Goal: Task Accomplishment & Management: Complete application form

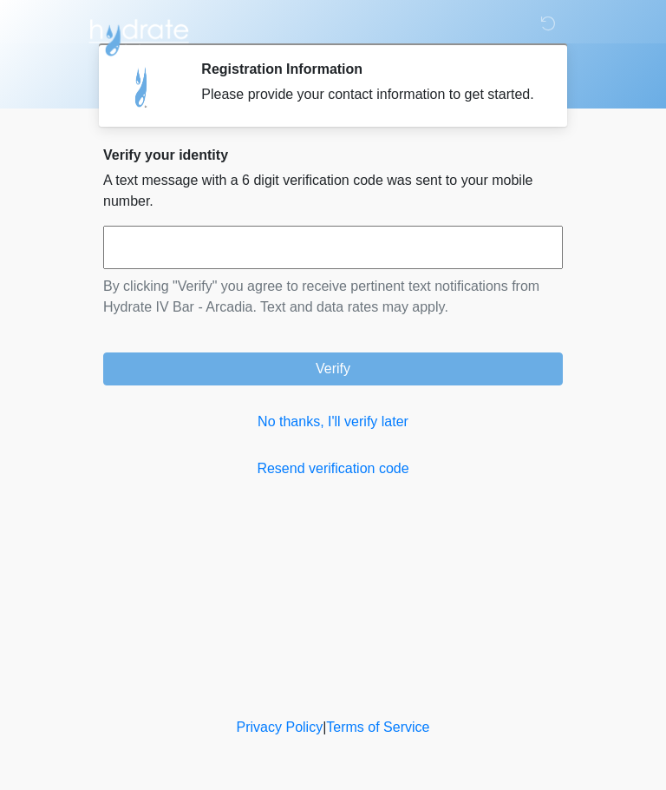
click at [130, 268] on input "text" at bounding box center [333, 247] width 460 height 43
type input "******"
click at [405, 379] on button "Verify" at bounding box center [333, 368] width 460 height 33
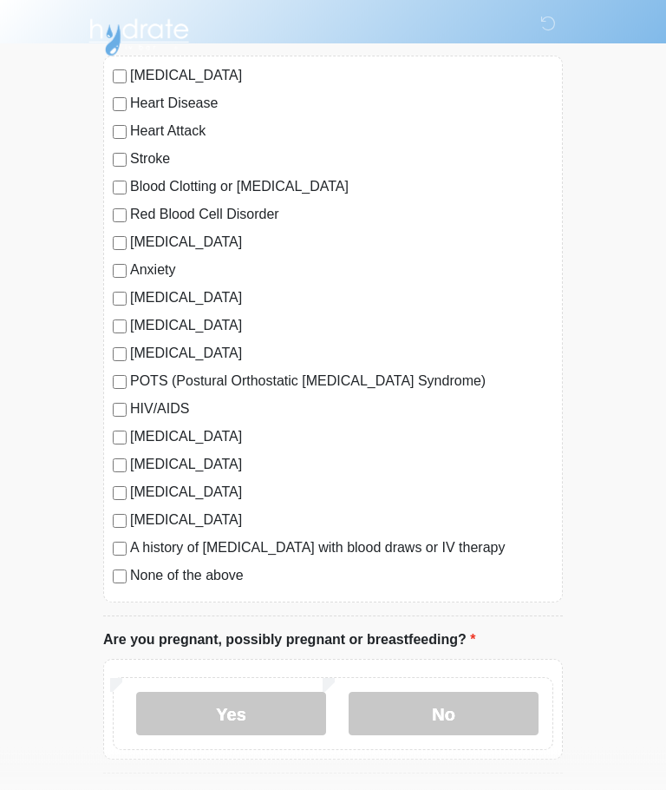
scroll to position [167, 0]
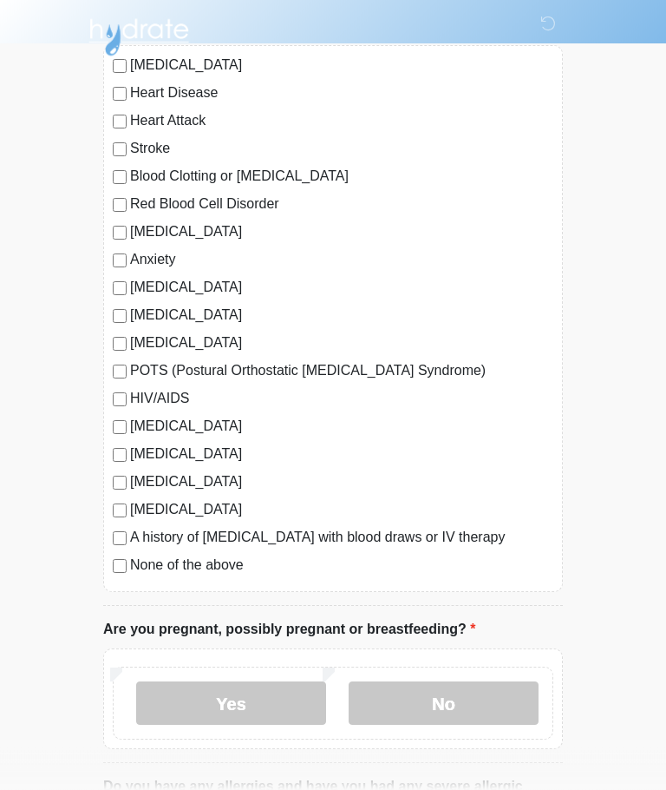
click at [213, 574] on label "None of the above" at bounding box center [341, 565] width 423 height 21
click at [449, 695] on label "No" at bounding box center [444, 703] width 190 height 43
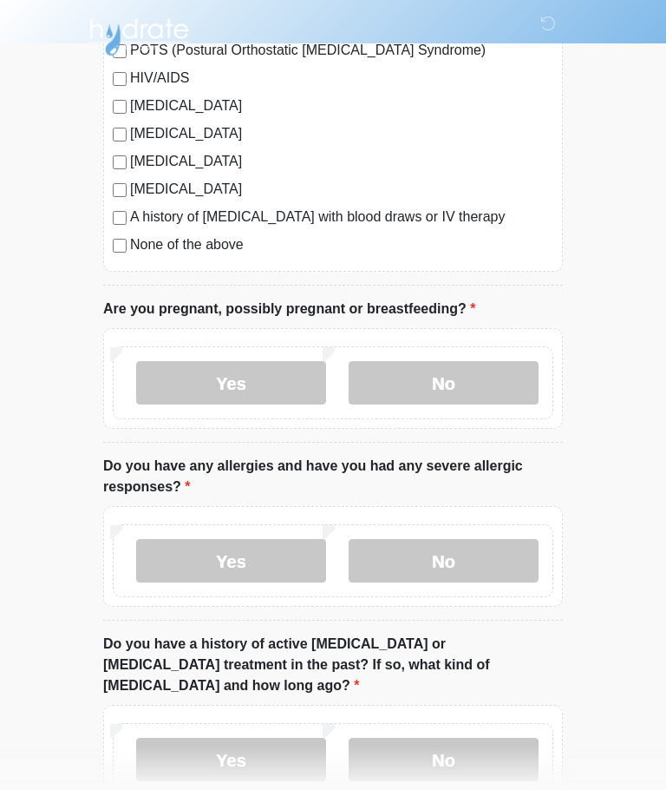
click at [488, 575] on label "No" at bounding box center [444, 561] width 190 height 43
click at [478, 744] on label "No" at bounding box center [444, 758] width 190 height 43
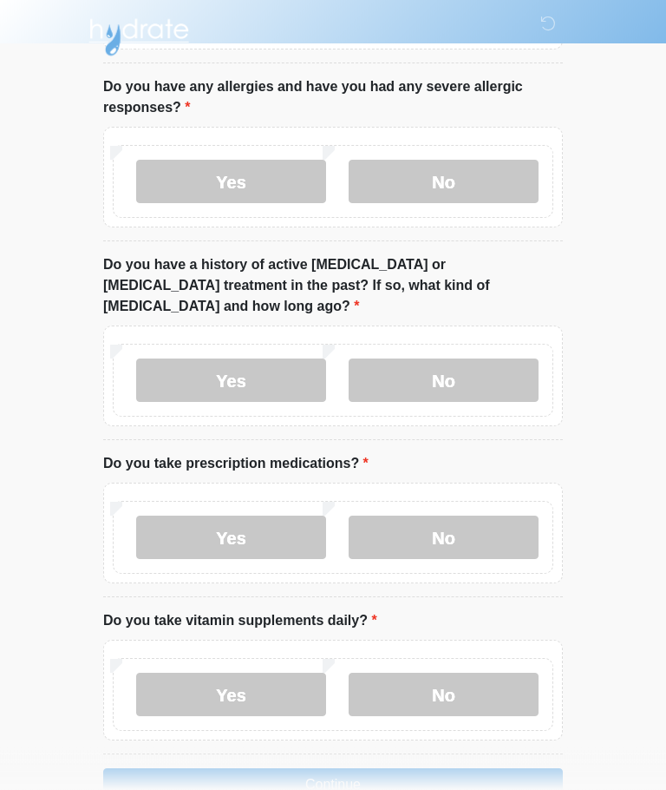
scroll to position [868, 0]
click at [473, 515] on label "No" at bounding box center [444, 536] width 190 height 43
click at [265, 672] on label "Yes" at bounding box center [231, 693] width 190 height 43
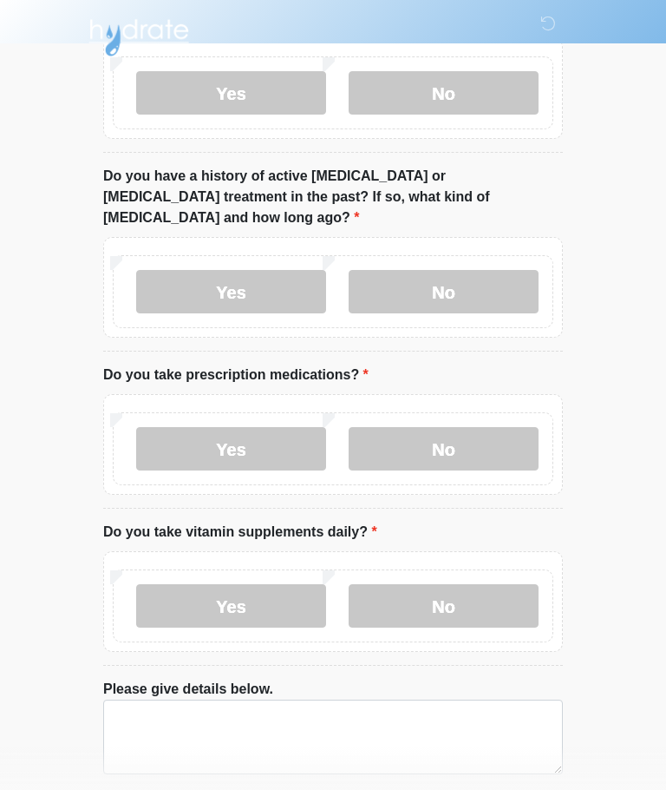
scroll to position [1012, 0]
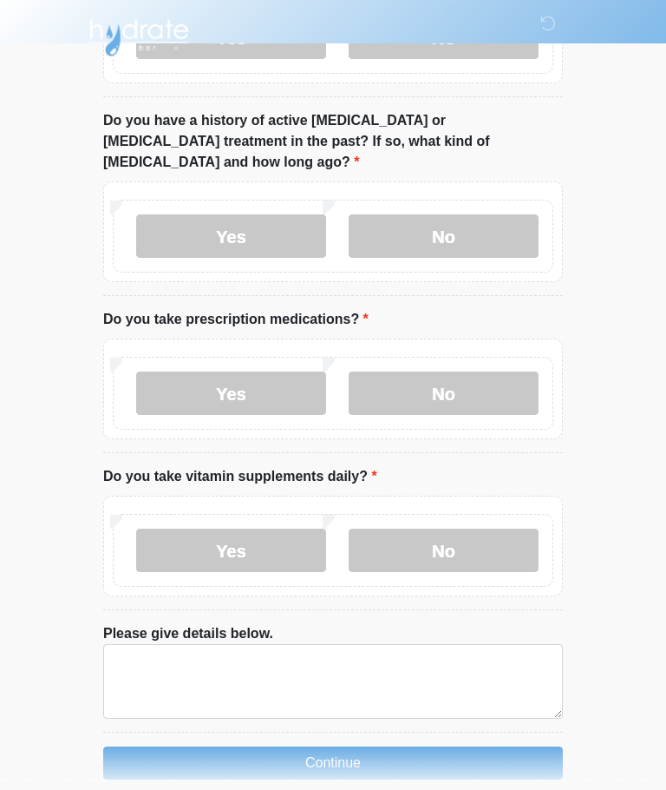
click at [469, 530] on label "No" at bounding box center [444, 549] width 190 height 43
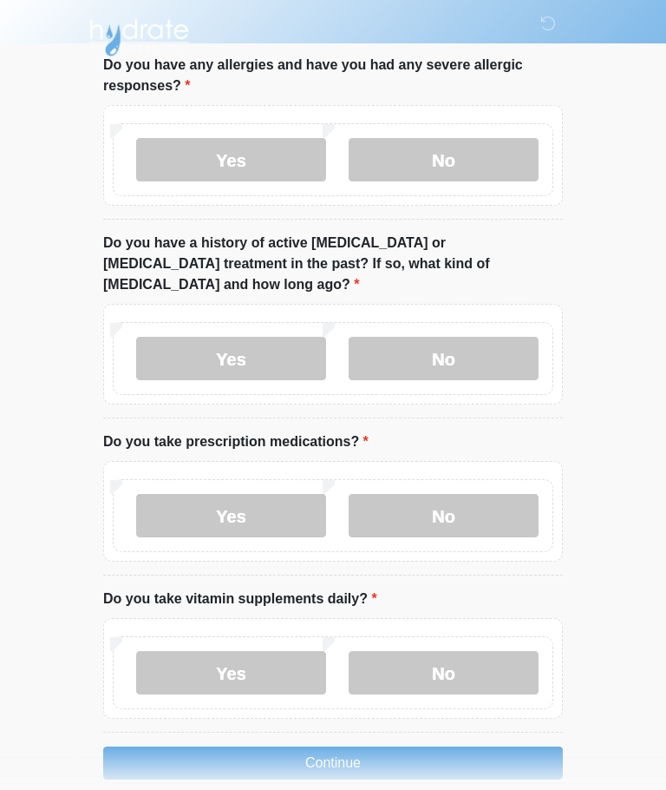
click at [397, 746] on button "Continue" at bounding box center [333, 762] width 460 height 33
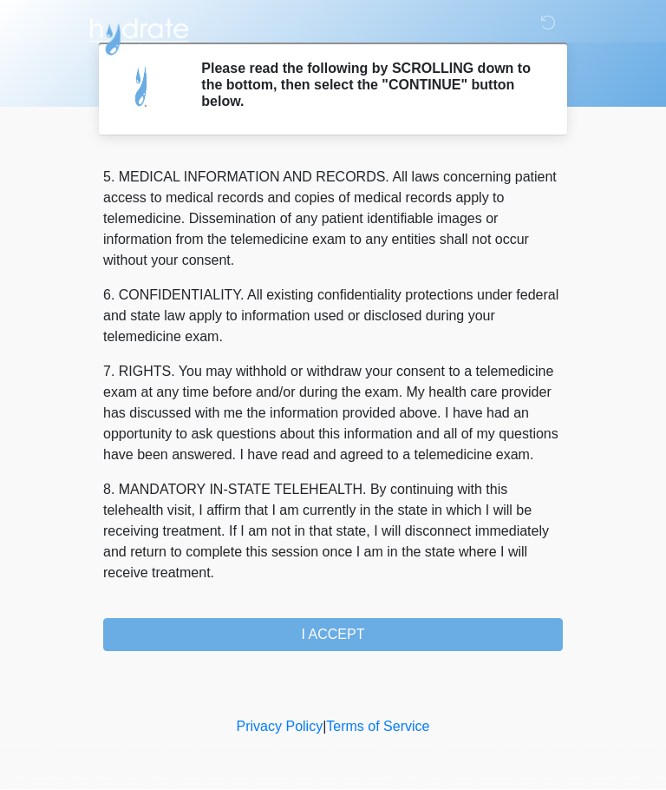
scroll to position [564, 0]
click at [380, 630] on button "I ACCEPT" at bounding box center [333, 635] width 460 height 33
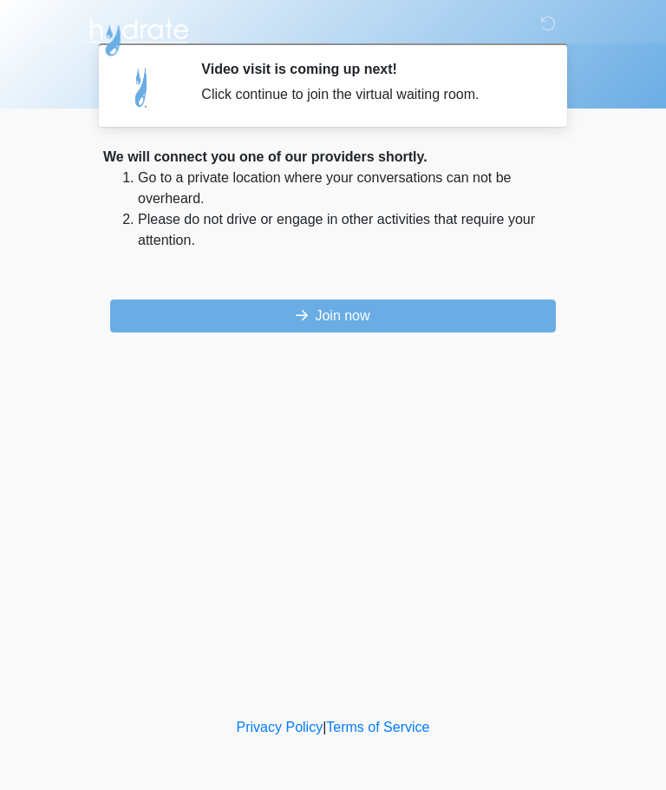
click at [148, 331] on button "Join now" at bounding box center [333, 315] width 446 height 33
